Goal: Answer question/provide support

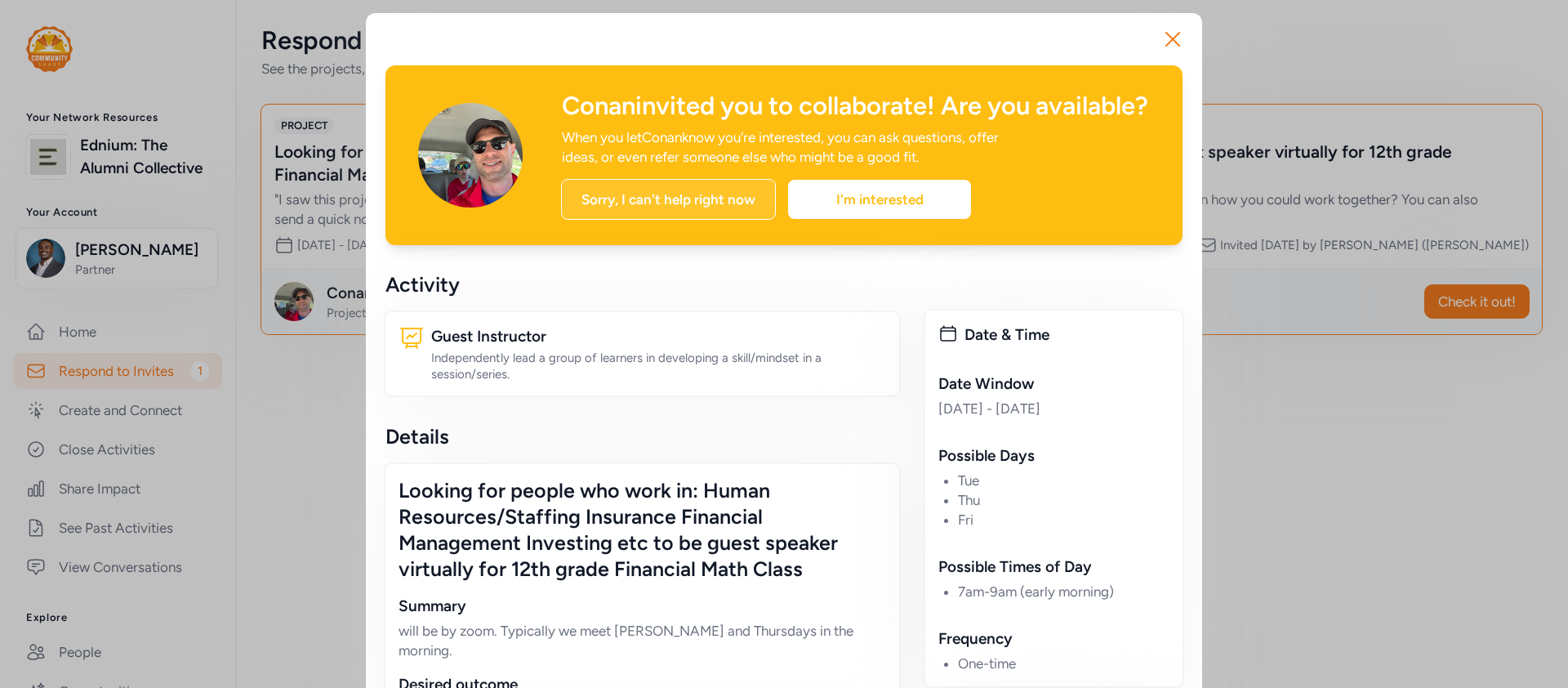
click at [648, 220] on div "Sorry, I can't help right now" at bounding box center [668, 199] width 215 height 41
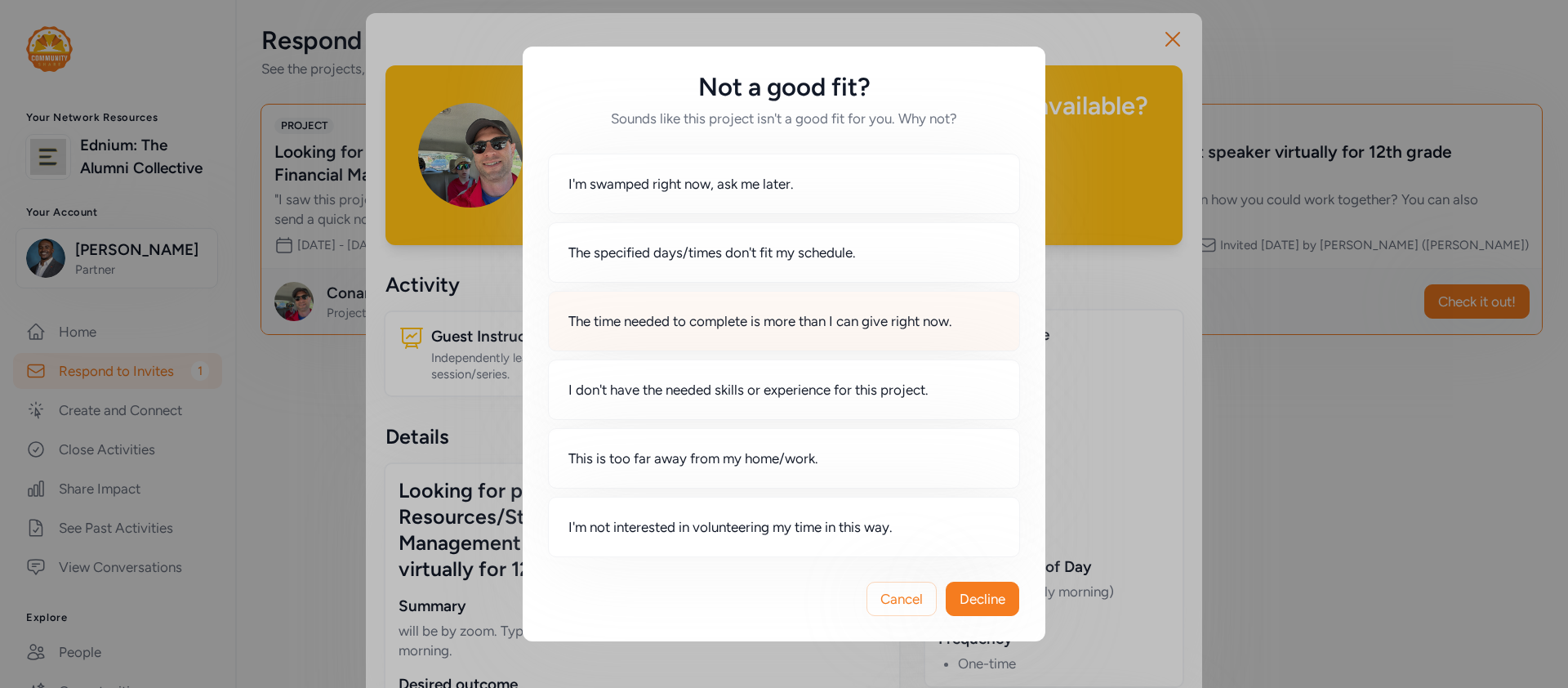
click at [740, 327] on span "The time needed to complete is more than I can give right now." at bounding box center [760, 321] width 384 height 19
click at [993, 600] on span "Decline" at bounding box center [983, 599] width 46 height 19
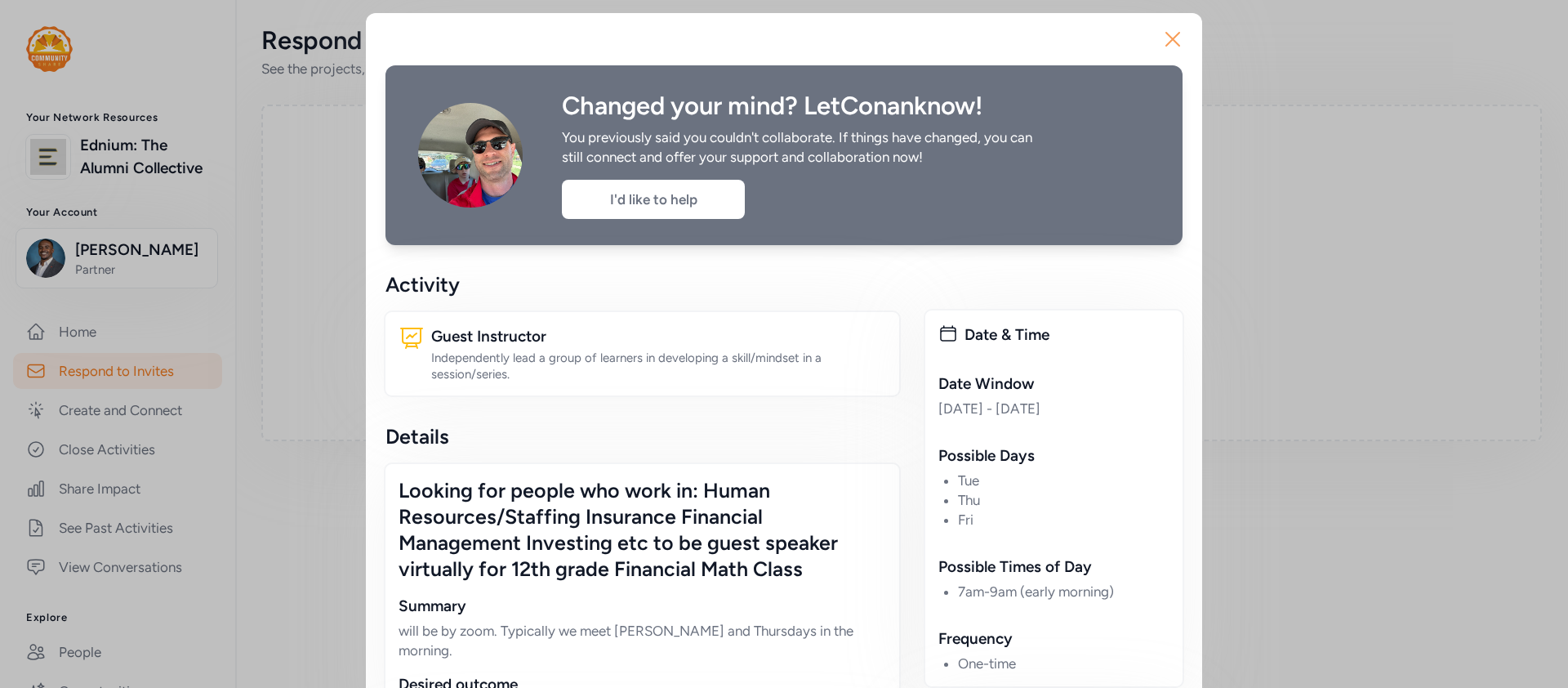
click at [1167, 44] on icon "button" at bounding box center [1173, 39] width 13 height 13
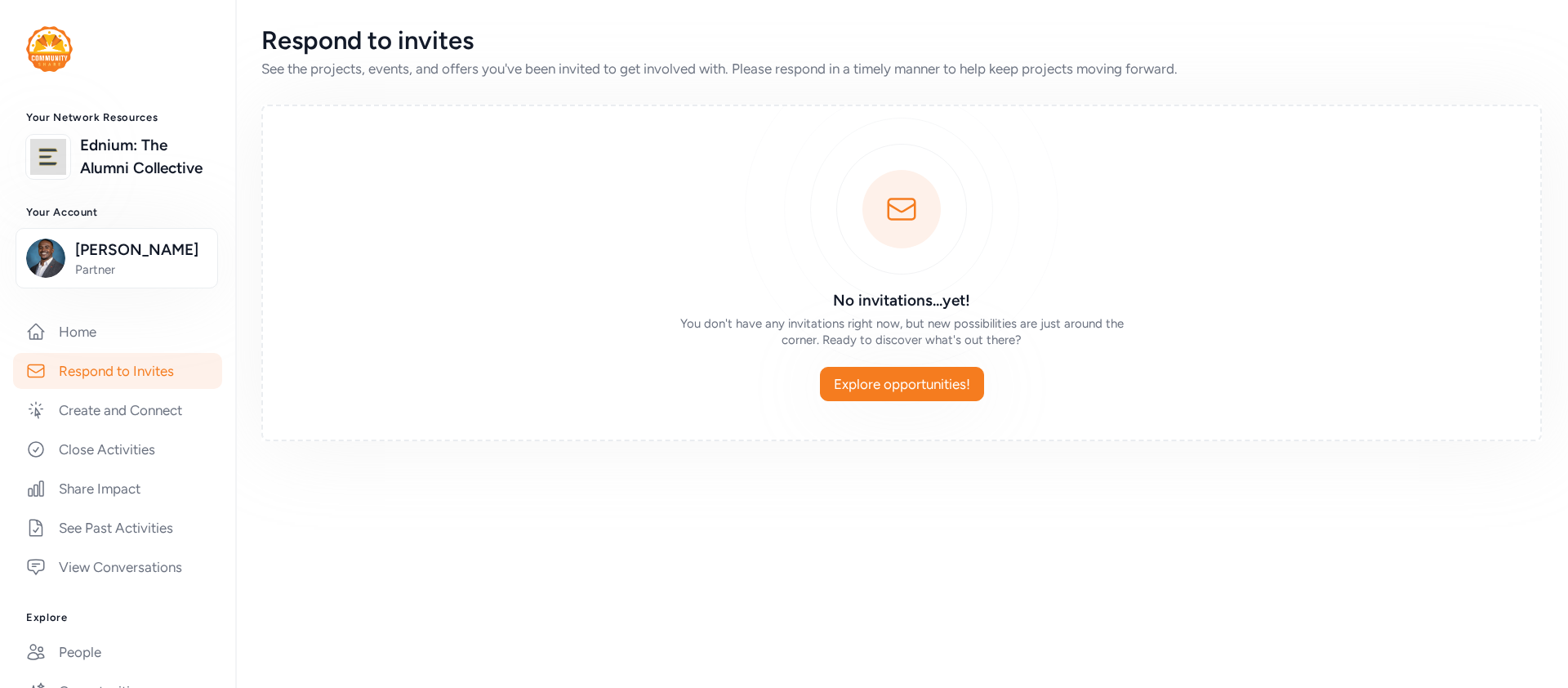
click at [537, 514] on div "Respond to invites See the projects, events, and offers you've been invited to …" at bounding box center [902, 344] width 1333 height 688
click at [124, 381] on link "Respond to Invites" at bounding box center [118, 371] width 209 height 36
click at [124, 386] on link "Respond to Invites" at bounding box center [118, 371] width 209 height 36
click at [122, 349] on link "Home" at bounding box center [118, 332] width 209 height 36
